Goal: Task Accomplishment & Management: Manage account settings

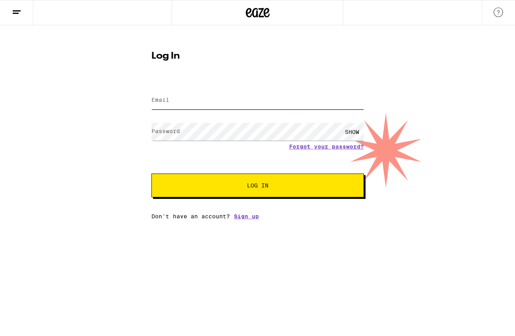
type input "[EMAIL_ADDRESS][DOMAIN_NAME]"
click at [291, 185] on span "Log In" at bounding box center [257, 186] width 148 height 6
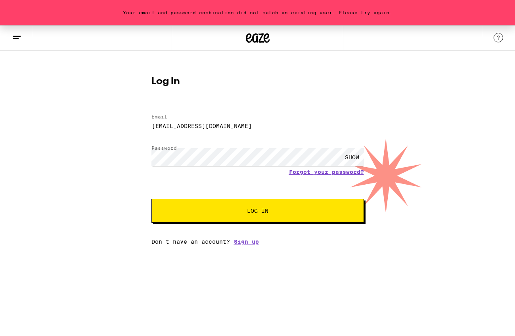
click at [264, 147] on div "SHOW" at bounding box center [257, 156] width 212 height 23
click at [355, 162] on div "SHOW" at bounding box center [352, 157] width 24 height 18
click at [151, 199] on button "Log In" at bounding box center [257, 211] width 212 height 24
